Goal: Task Accomplishment & Management: Use online tool/utility

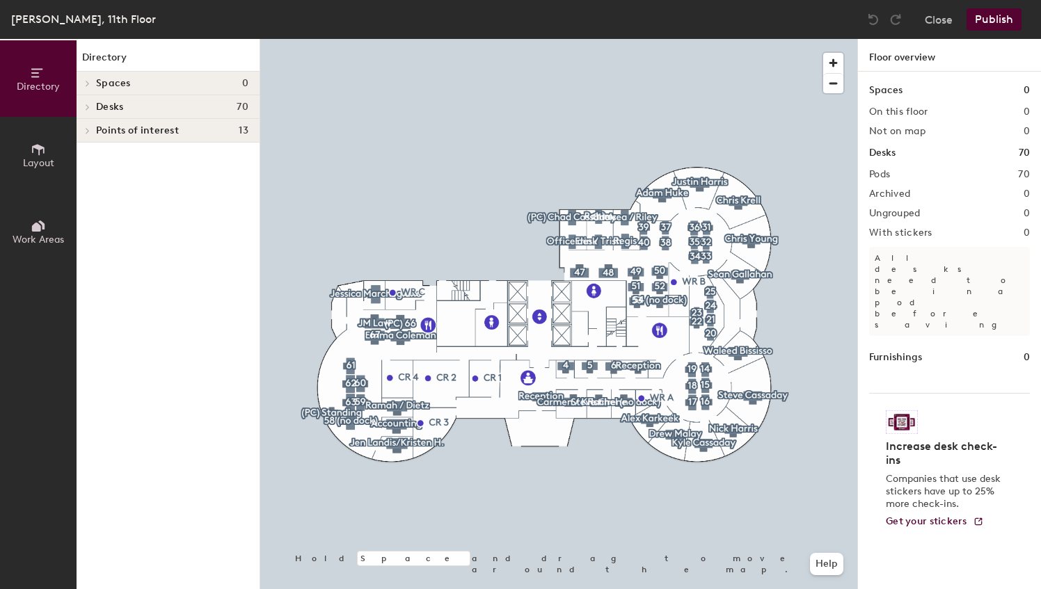
click at [103, 106] on span "Desks" at bounding box center [109, 107] width 27 height 11
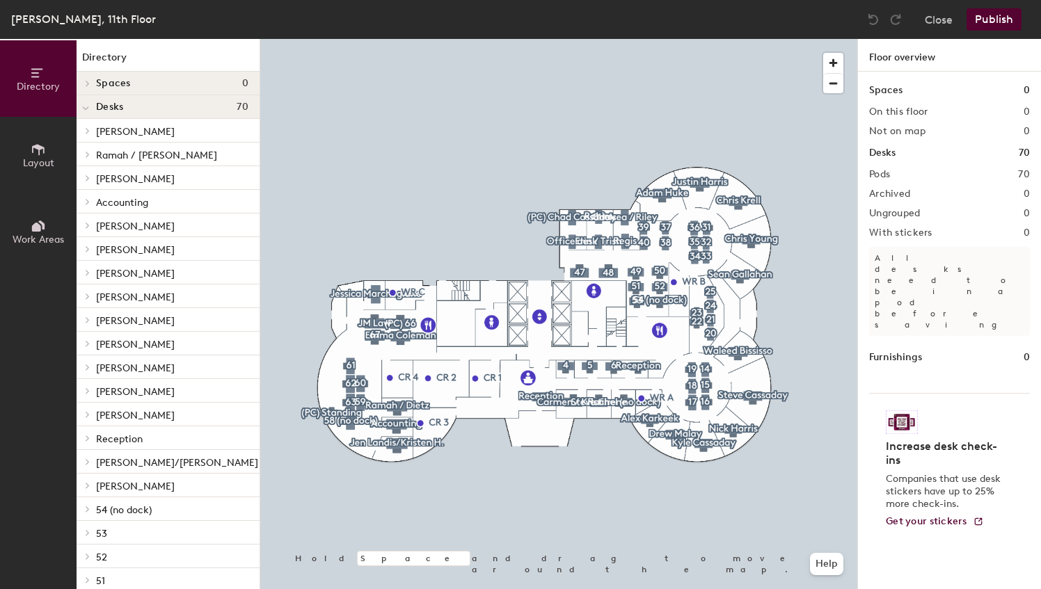
click at [143, 131] on span "[PERSON_NAME]" at bounding box center [135, 132] width 79 height 12
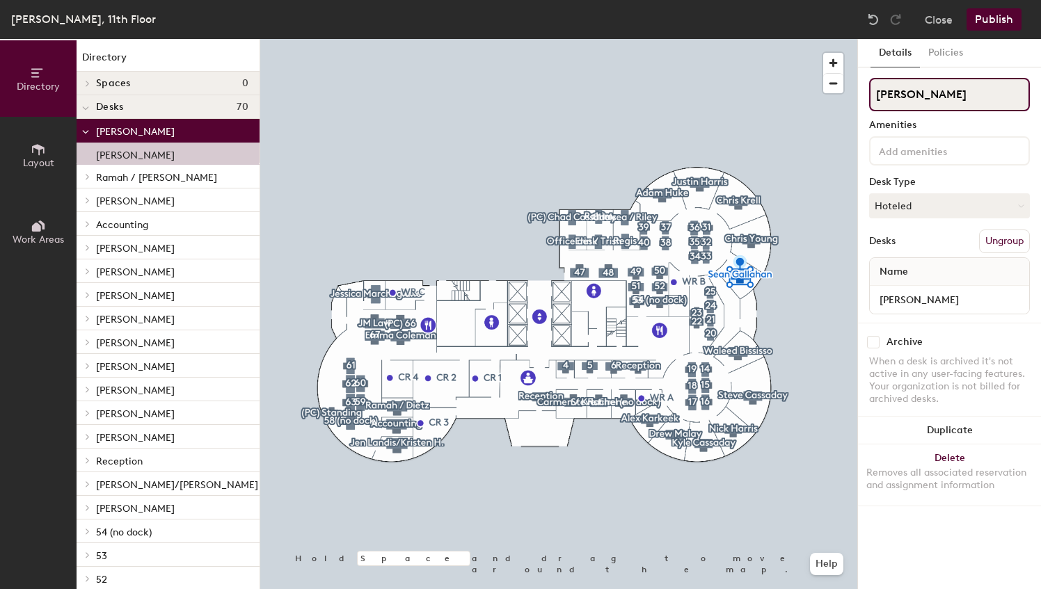
click at [928, 91] on input "[PERSON_NAME]" at bounding box center [949, 94] width 161 height 33
type input "hkasdf"
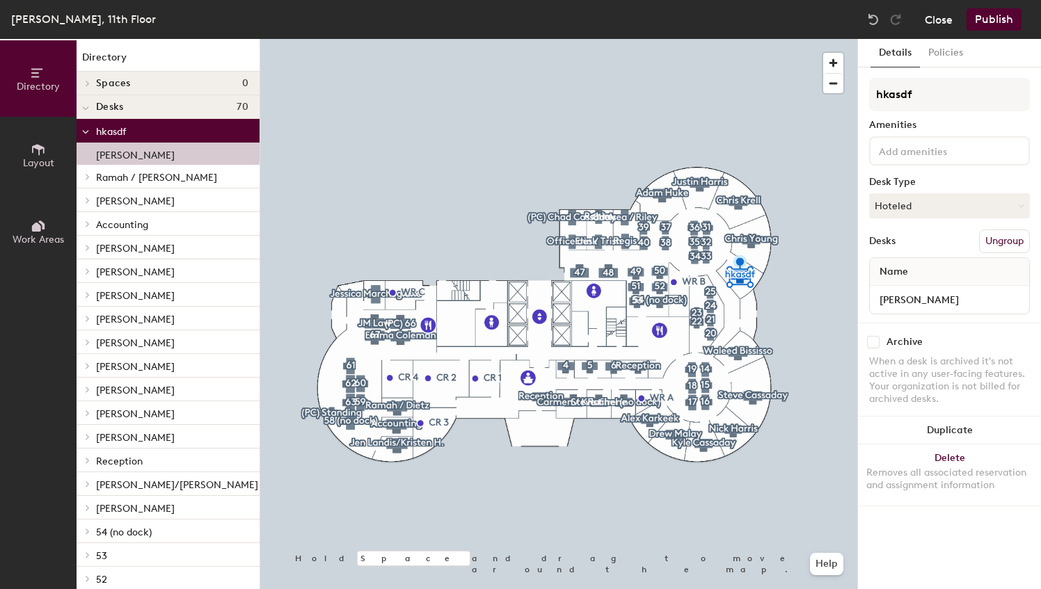
click at [940, 21] on button "Close" at bounding box center [939, 19] width 28 height 22
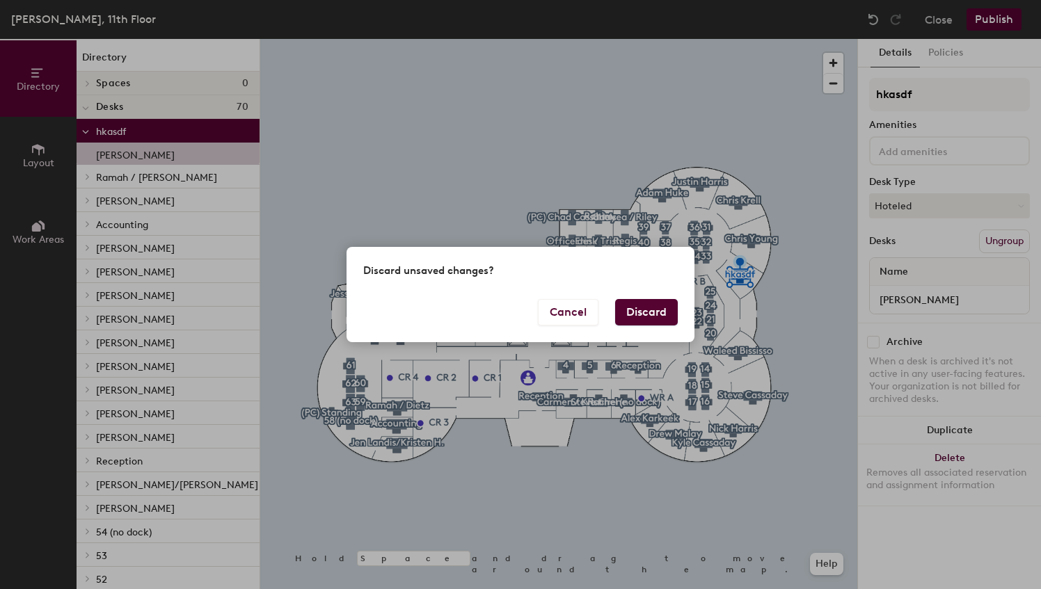
click at [632, 312] on button "Discard" at bounding box center [646, 312] width 63 height 26
